Goal: Check status: Check status

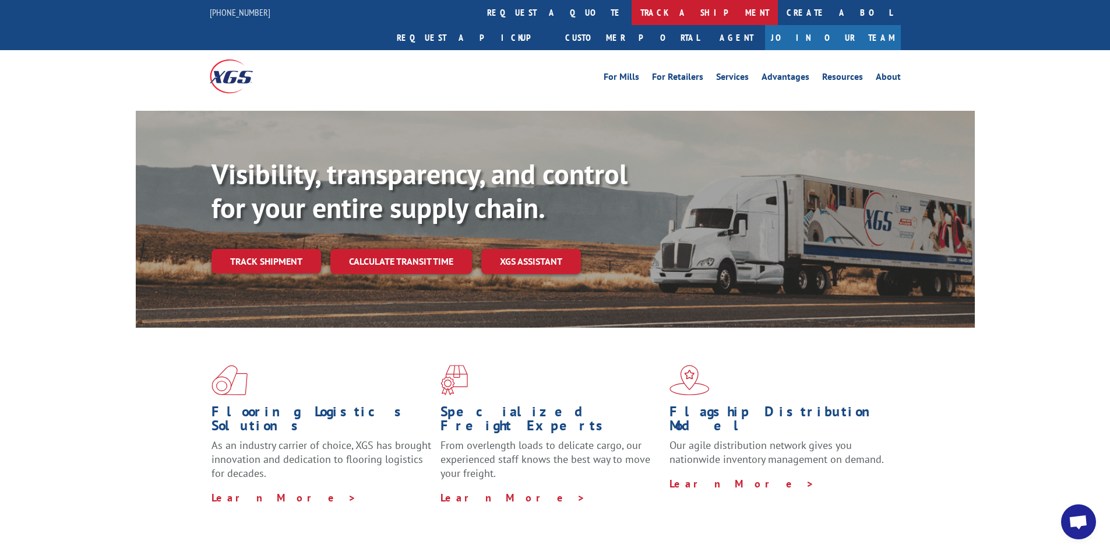
click at [632, 5] on link "track a shipment" at bounding box center [705, 12] width 146 height 25
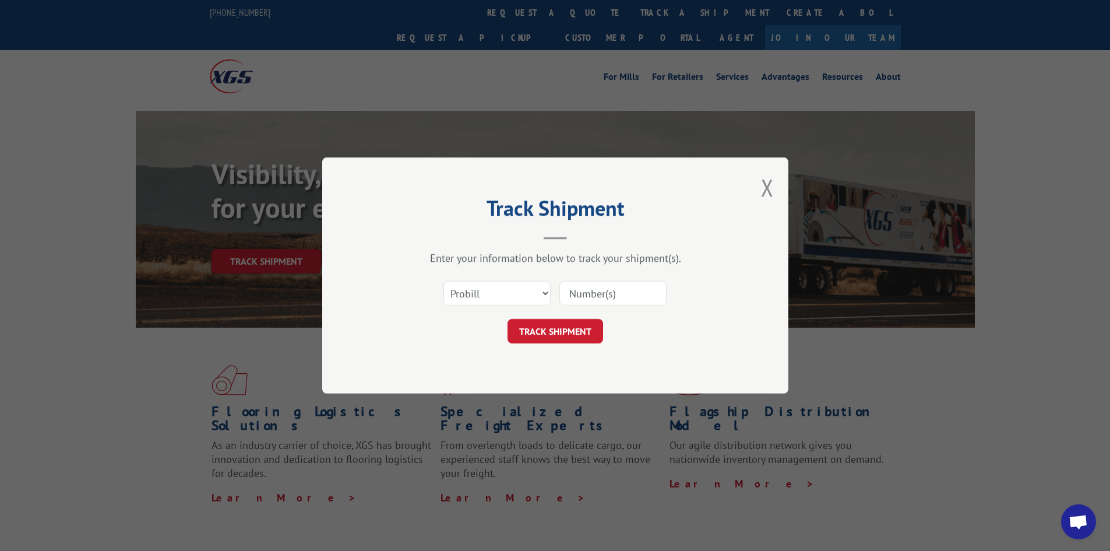
click at [581, 289] on input at bounding box center [613, 293] width 107 height 24
paste input "7067418"
type input "7067418"
click at [560, 336] on button "TRACK SHIPMENT" at bounding box center [556, 331] width 96 height 24
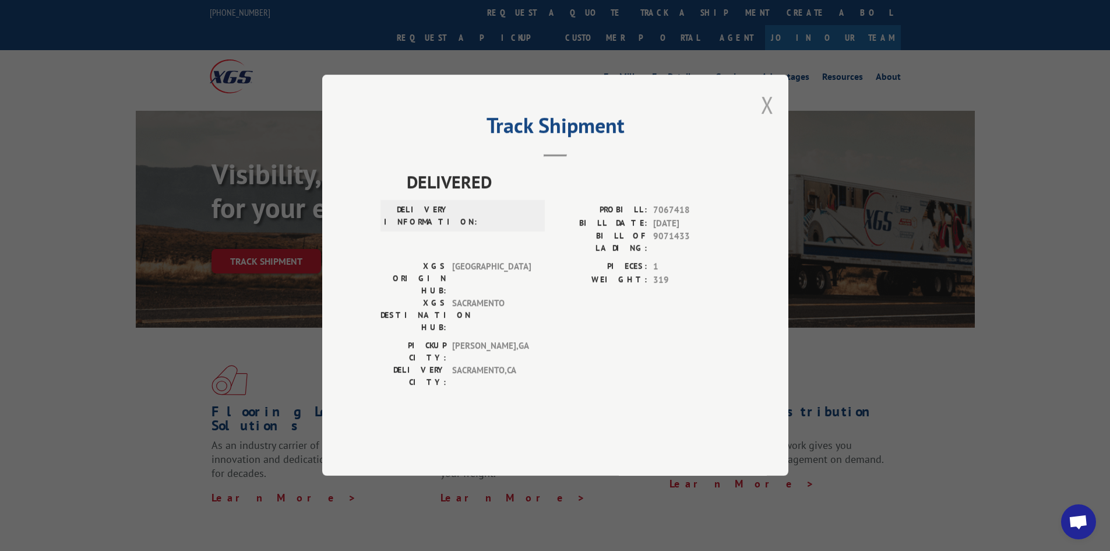
click at [763, 120] on button "Close modal" at bounding box center [767, 104] width 13 height 31
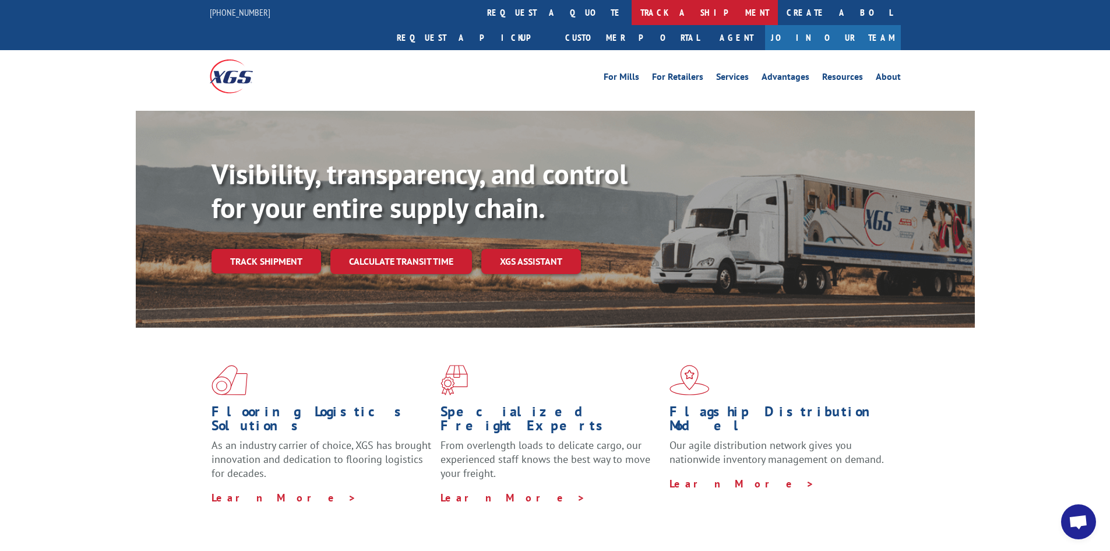
click at [632, 15] on link "track a shipment" at bounding box center [705, 12] width 146 height 25
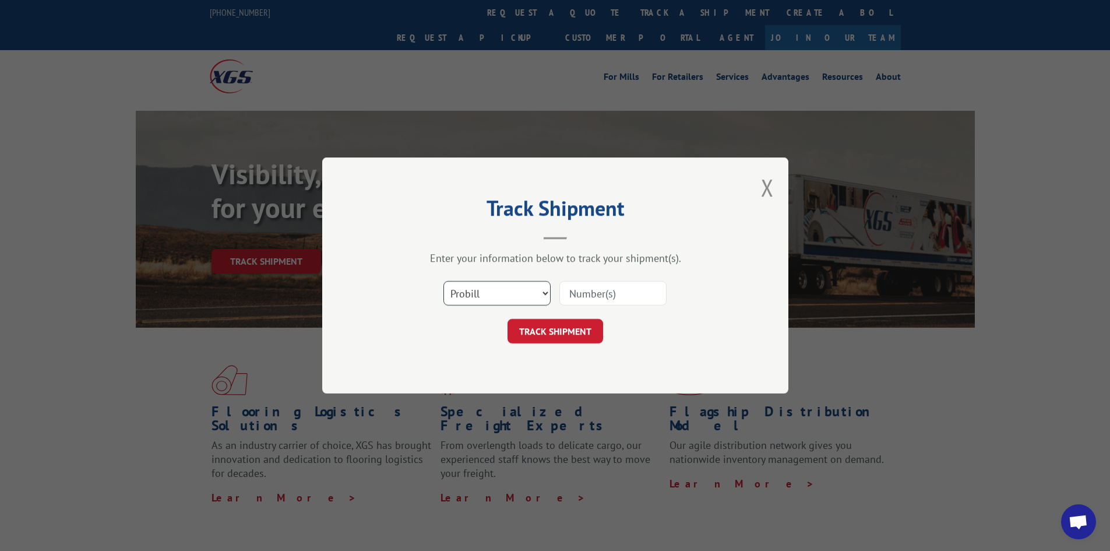
click at [548, 289] on select "Select category... Probill BOL PO" at bounding box center [497, 293] width 107 height 24
select select "bol"
click at [444, 281] on select "Select category... Probill BOL PO" at bounding box center [497, 293] width 107 height 24
click at [581, 285] on input at bounding box center [613, 293] width 107 height 24
paste input "7067418"
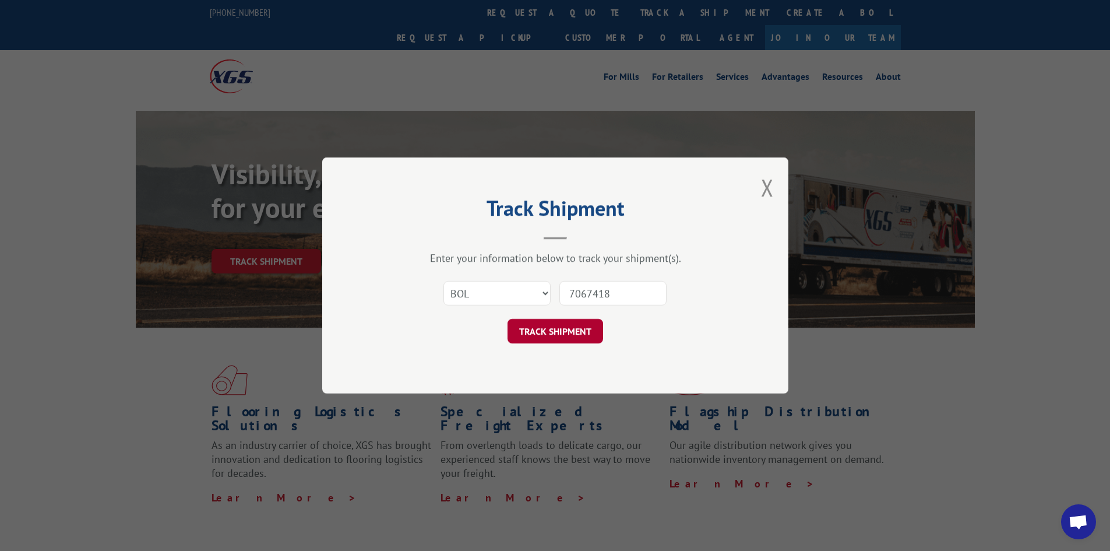
type input "7067418"
click at [564, 337] on button "TRACK SHIPMENT" at bounding box center [556, 331] width 96 height 24
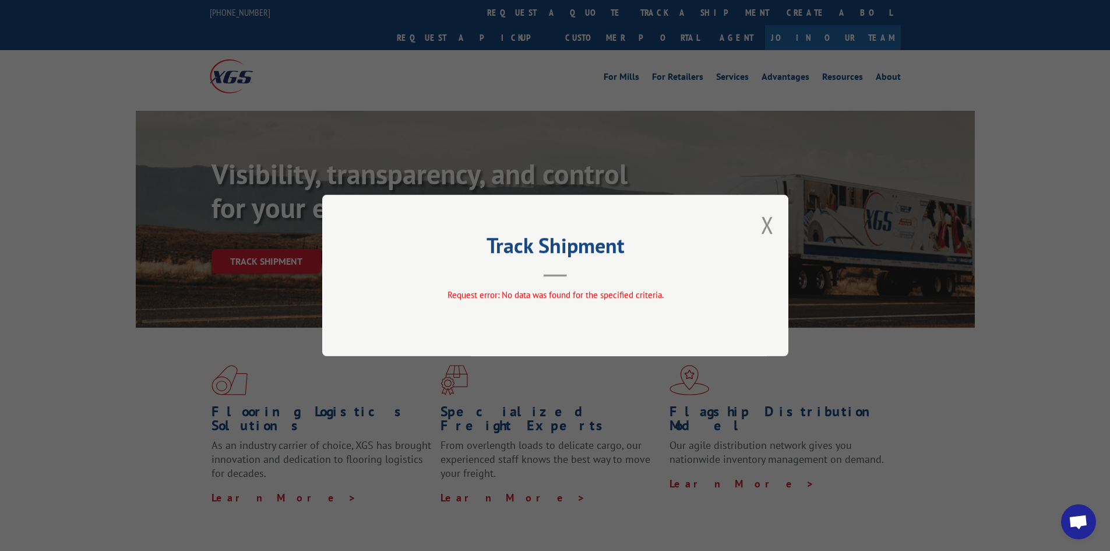
click at [564, 337] on div "Track Shipment Request error: No data was found for the specified criteria." at bounding box center [555, 275] width 466 height 161
click at [768, 217] on button "Close modal" at bounding box center [767, 224] width 13 height 31
